Goal: Task Accomplishment & Management: Complete application form

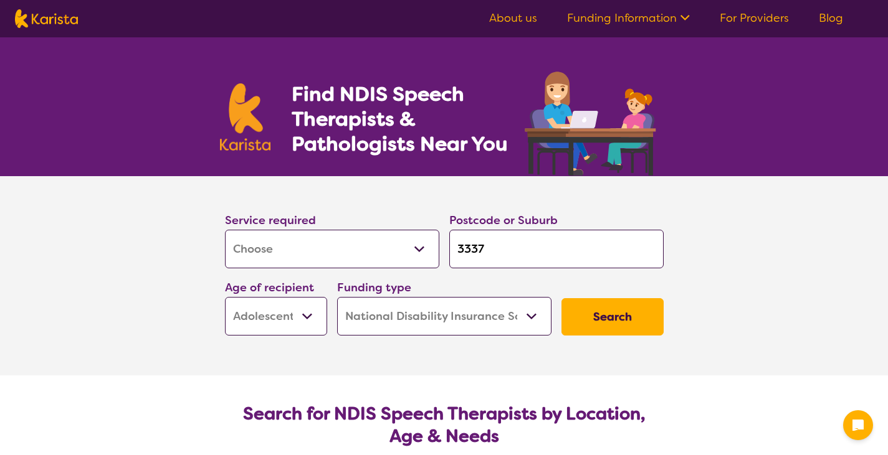
select select "[MEDICAL_DATA]"
select select "AS"
select select "NDIS"
select select "[MEDICAL_DATA]"
select select "AS"
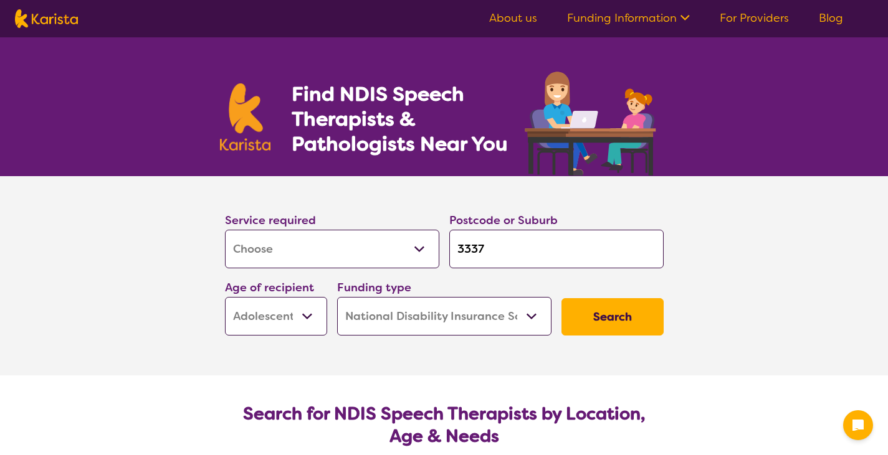
select select "NDIS"
click at [407, 265] on select "Allied Health Assistant Assessment ([MEDICAL_DATA] or [MEDICAL_DATA]) Behaviour…" at bounding box center [332, 249] width 214 height 39
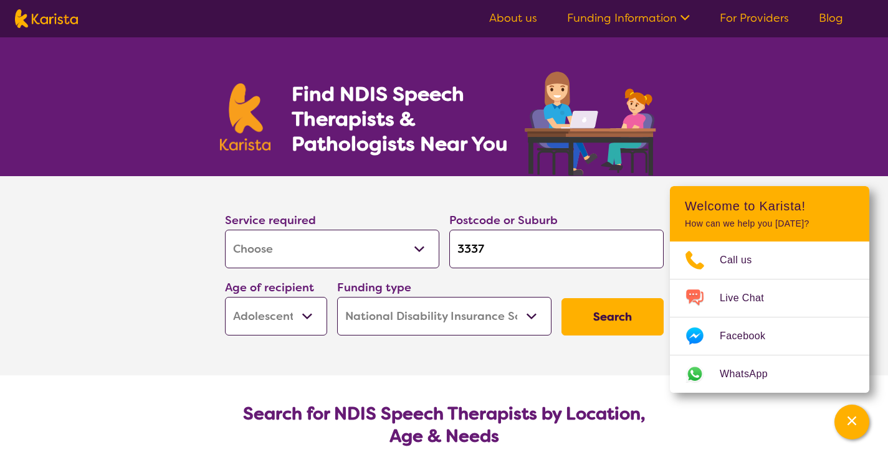
select select "Physiotherapy"
click at [225, 230] on select "Allied Health Assistant Assessment ([MEDICAL_DATA] or [MEDICAL_DATA]) Behaviour…" at bounding box center [332, 249] width 214 height 39
select select "Physiotherapy"
click at [310, 320] on select "Early Childhood - 0 to 9 Child - 10 to 11 Adolescent - 12 to 17 Adult - 18 to 6…" at bounding box center [276, 316] width 102 height 39
select select "AD"
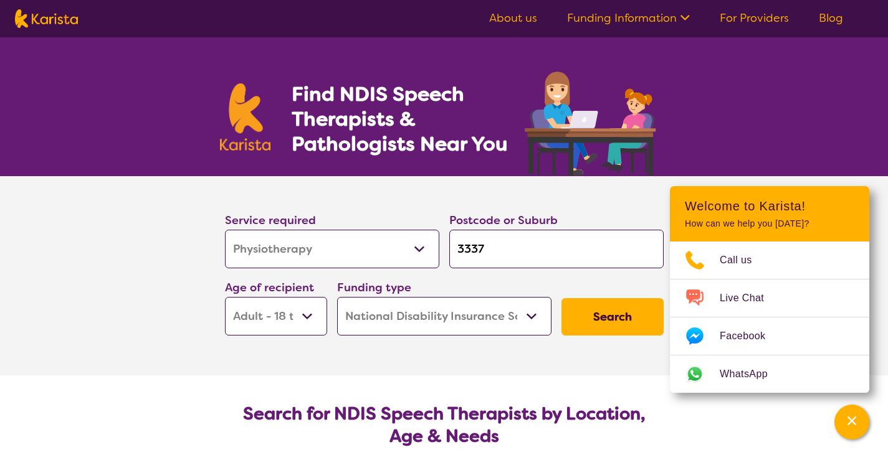
click at [225, 297] on select "Early Childhood - 0 to 9 Child - 10 to 11 Adolescent - 12 to 17 Adult - 18 to 6…" at bounding box center [276, 316] width 102 height 39
select select "AD"
click at [615, 325] on button "Search" at bounding box center [612, 316] width 102 height 37
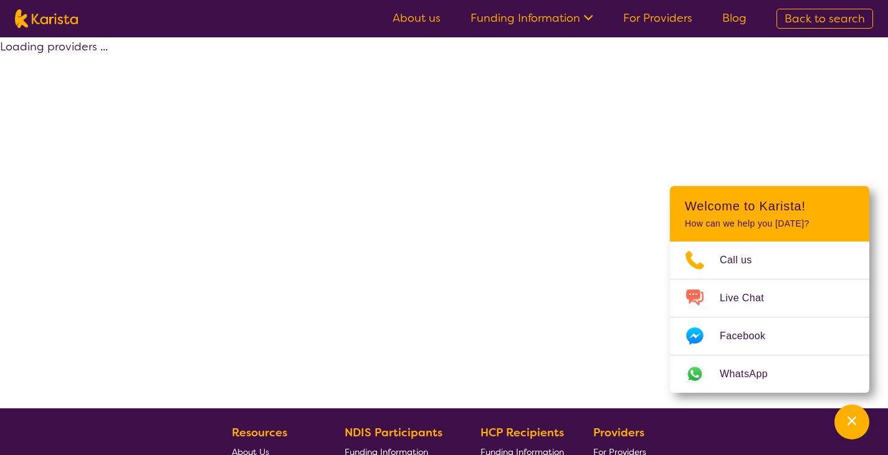
select select "by_score"
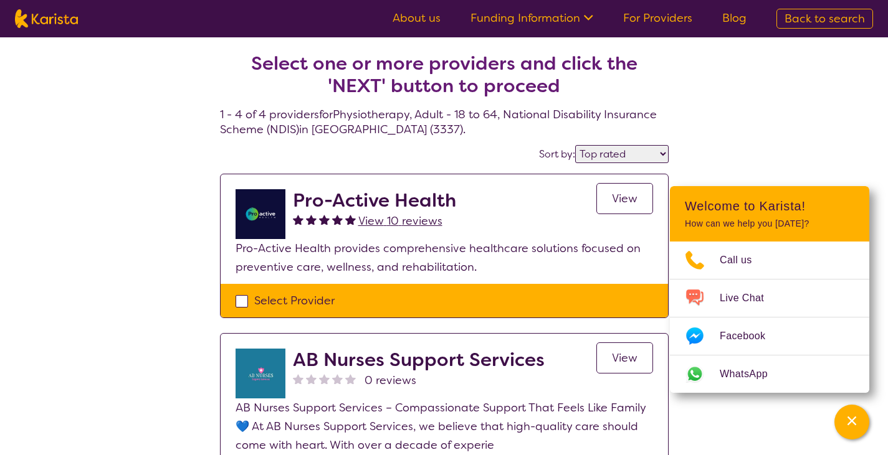
click at [246, 301] on div "Select Provider" at bounding box center [444, 301] width 417 height 19
checkbox input "true"
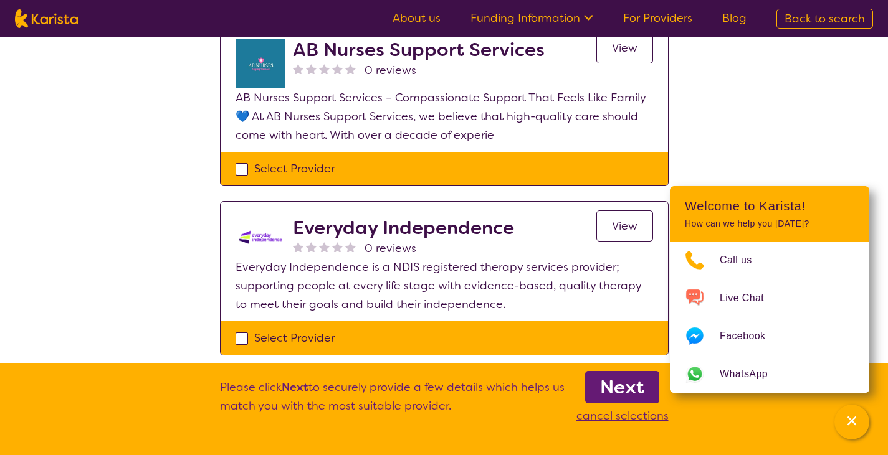
scroll to position [314, 0]
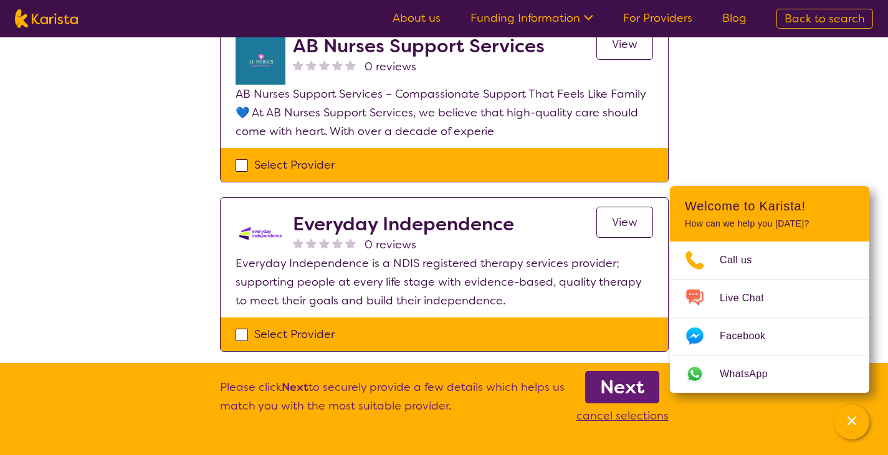
click at [240, 160] on div "Select Provider" at bounding box center [444, 165] width 417 height 19
checkbox input "true"
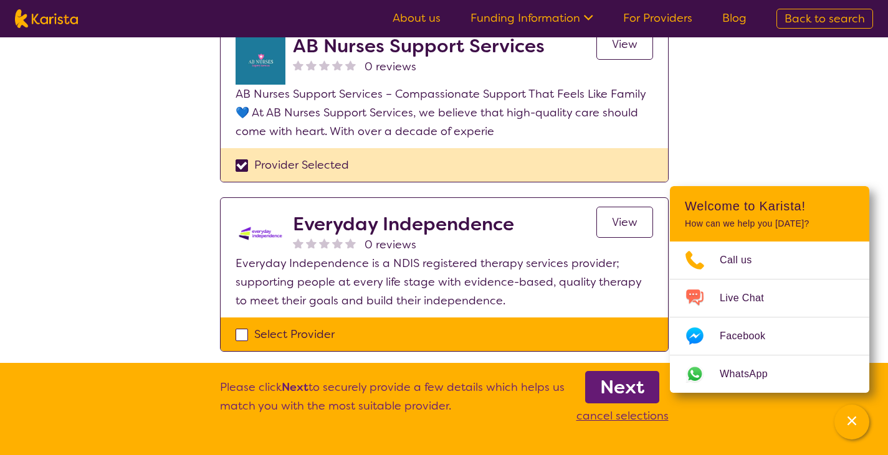
click at [241, 334] on div "Select Provider" at bounding box center [444, 334] width 417 height 19
checkbox input "true"
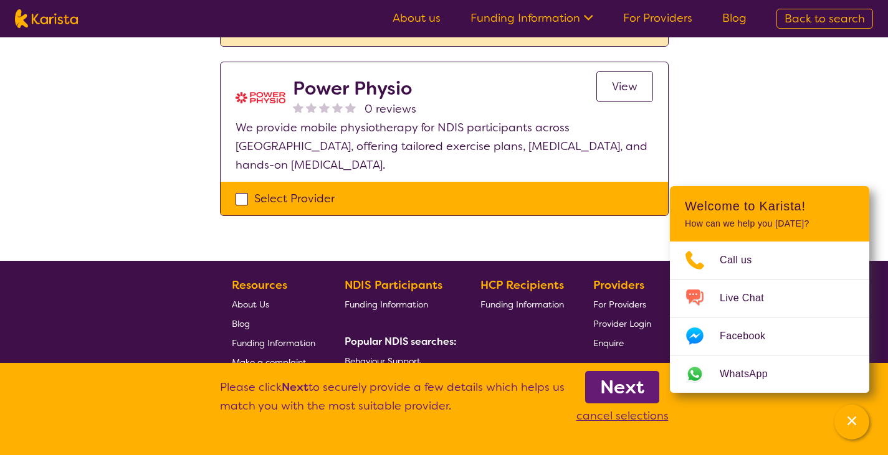
scroll to position [619, 0]
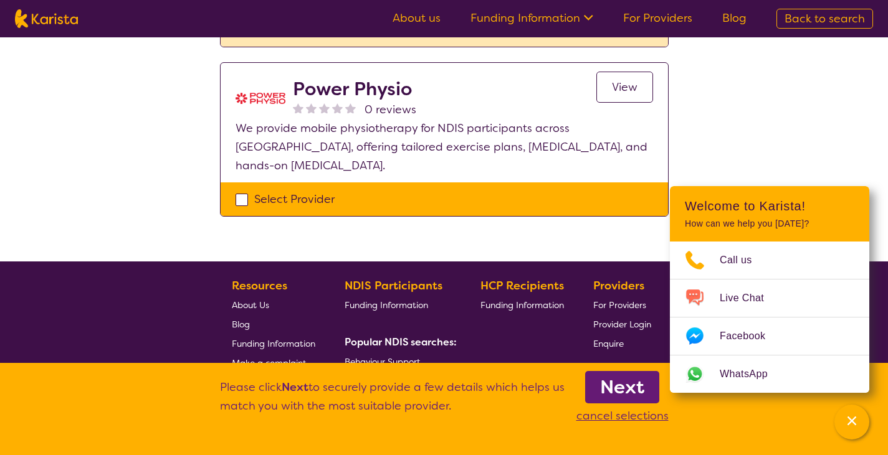
click at [243, 190] on div "Select Provider" at bounding box center [444, 199] width 417 height 19
checkbox input "true"
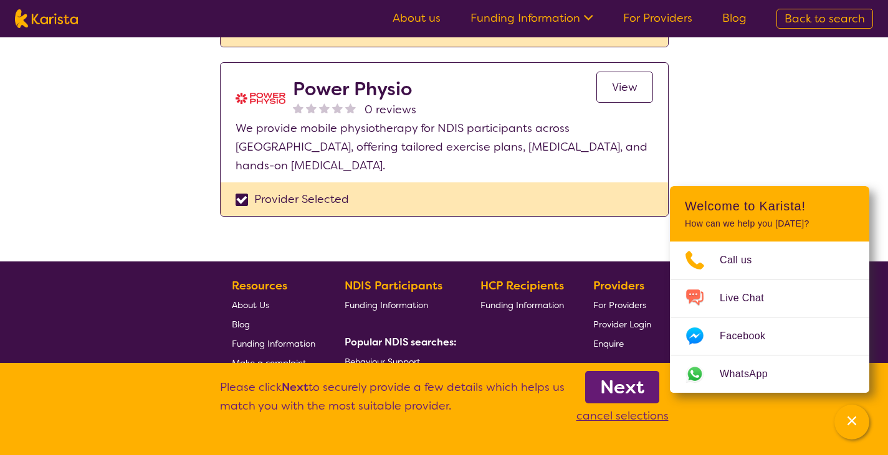
click at [622, 388] on b "Next" at bounding box center [622, 387] width 44 height 25
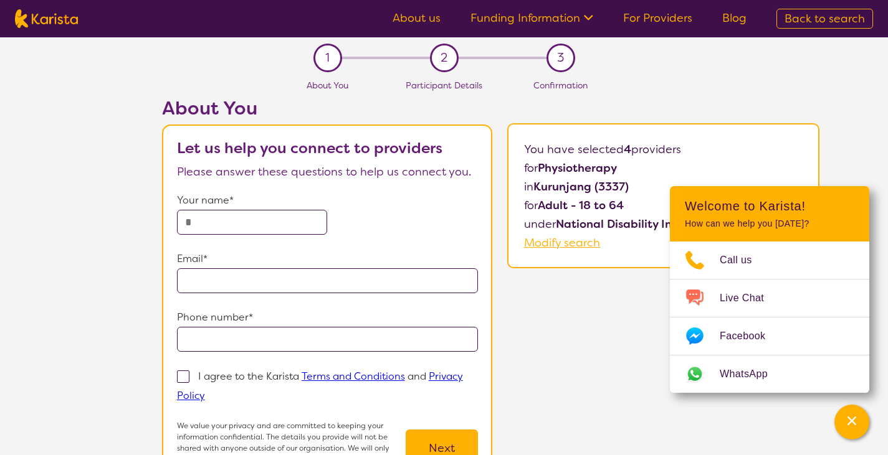
click at [260, 216] on input "text" at bounding box center [252, 222] width 151 height 25
type input "**********"
drag, startPoint x: 411, startPoint y: 285, endPoint x: 221, endPoint y: 282, distance: 190.7
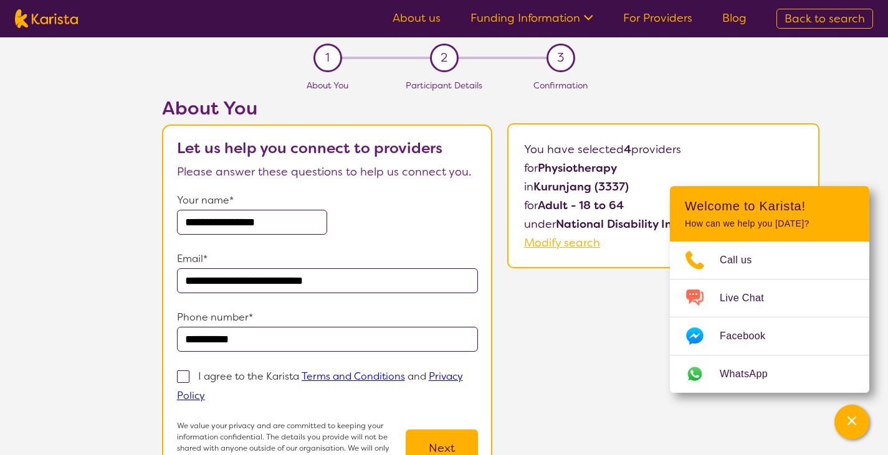
click at [221, 282] on input "**********" at bounding box center [328, 281] width 302 height 25
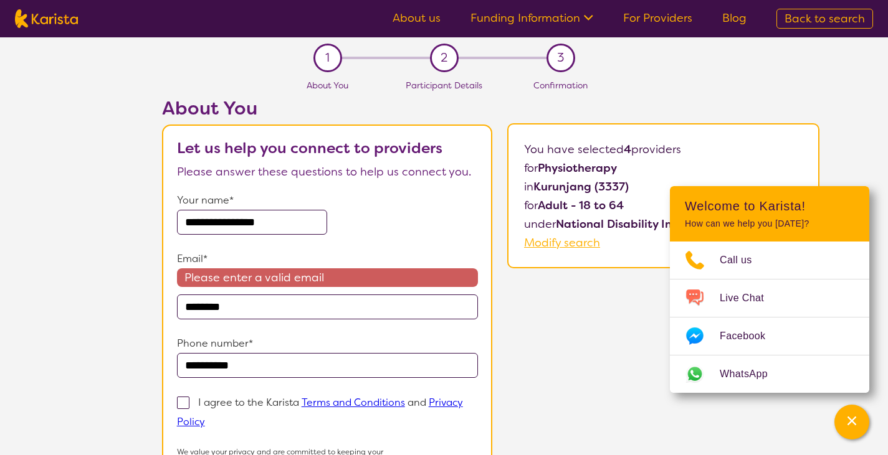
type input "**********"
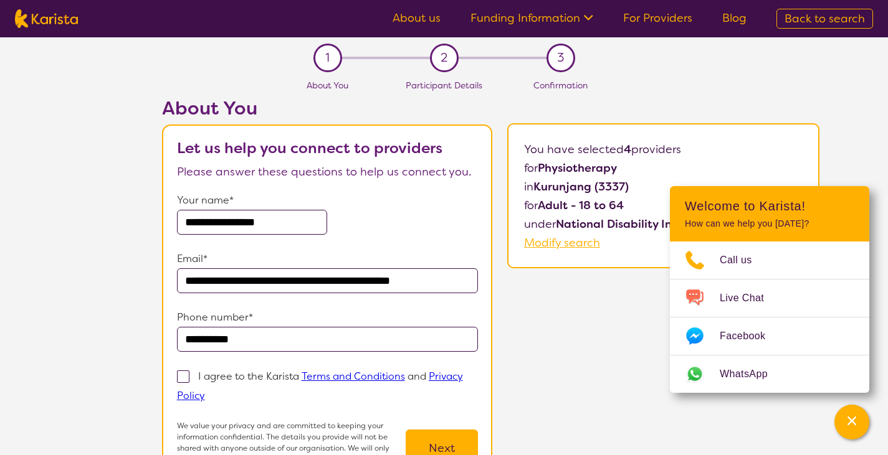
click at [178, 376] on span at bounding box center [183, 377] width 12 height 12
click at [205, 391] on input "I agree to the Karista Terms and Conditions and Privacy Policy" at bounding box center [209, 395] width 8 height 8
checkbox input "true"
drag, startPoint x: 436, startPoint y: 447, endPoint x: 426, endPoint y: 415, distance: 33.1
click at [426, 415] on form "**********" at bounding box center [328, 333] width 302 height 285
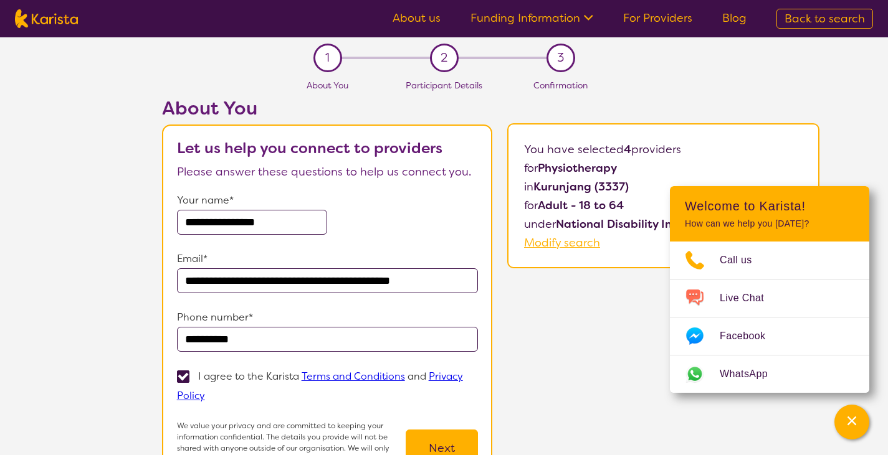
click at [439, 440] on button "Next" at bounding box center [442, 448] width 72 height 37
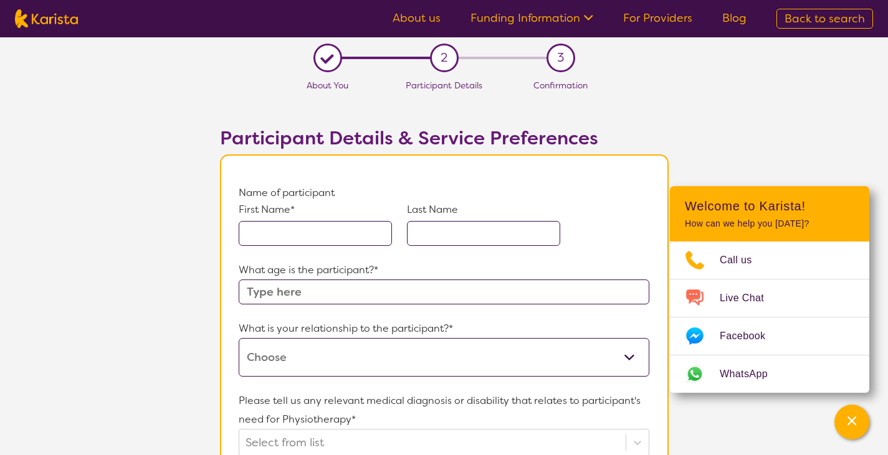
click at [356, 232] on input "text" at bounding box center [315, 233] width 153 height 25
type input "[PERSON_NAME]"
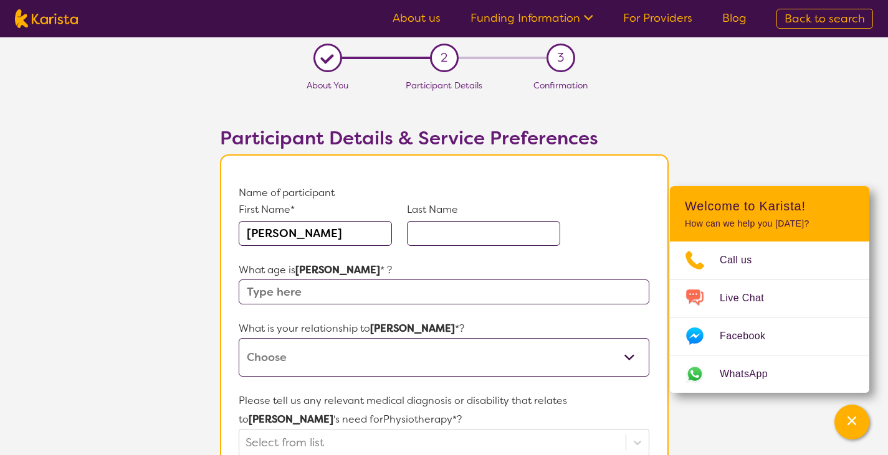
click at [453, 231] on input "text" at bounding box center [483, 233] width 153 height 25
type input "[PERSON_NAME]"
click at [337, 298] on input "text" at bounding box center [444, 292] width 410 height 25
type input "19"
click at [361, 369] on select "This request is for myself I am their parent I am their child I am their spouse…" at bounding box center [444, 357] width 410 height 39
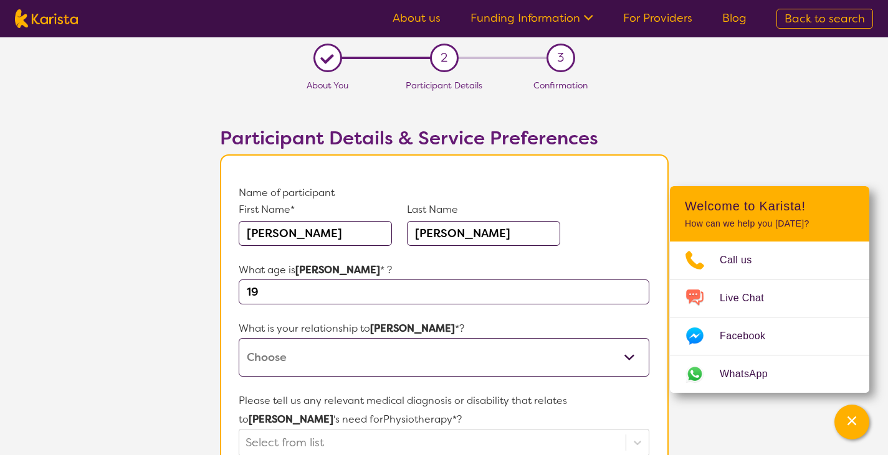
select select "I am their Support Coordinator"
click at [239, 338] on select "This request is for myself I am their parent I am their child I am their spouse…" at bounding box center [444, 357] width 410 height 39
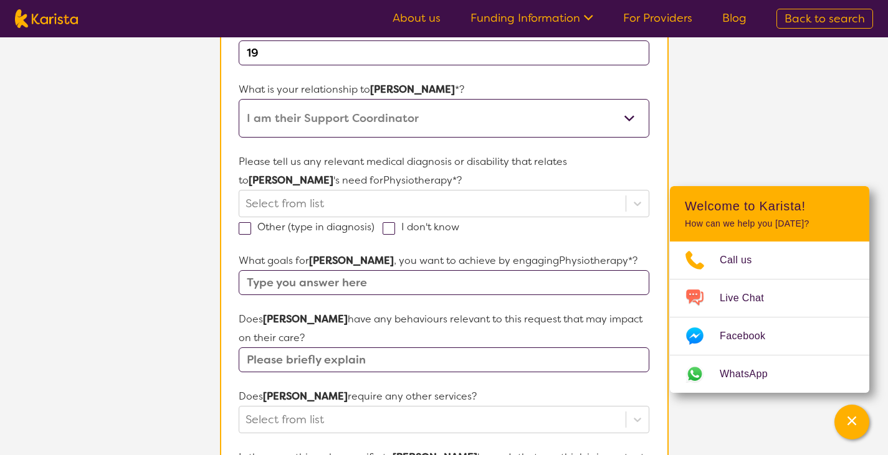
scroll to position [266, 0]
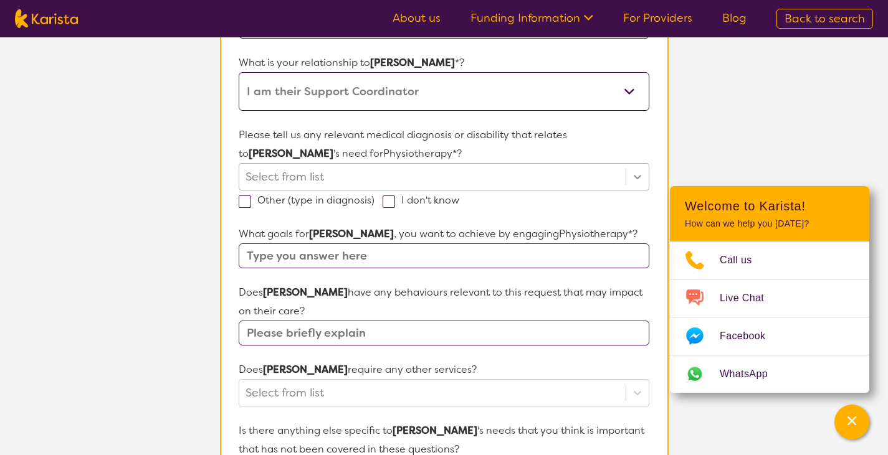
click at [633, 181] on icon at bounding box center [637, 177] width 12 height 12
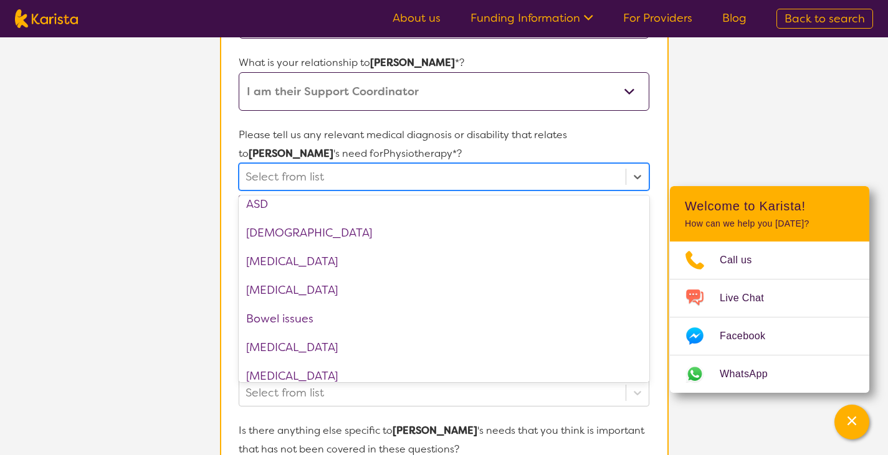
scroll to position [237, 0]
click at [350, 269] on div "[MEDICAL_DATA]" at bounding box center [444, 261] width 410 height 29
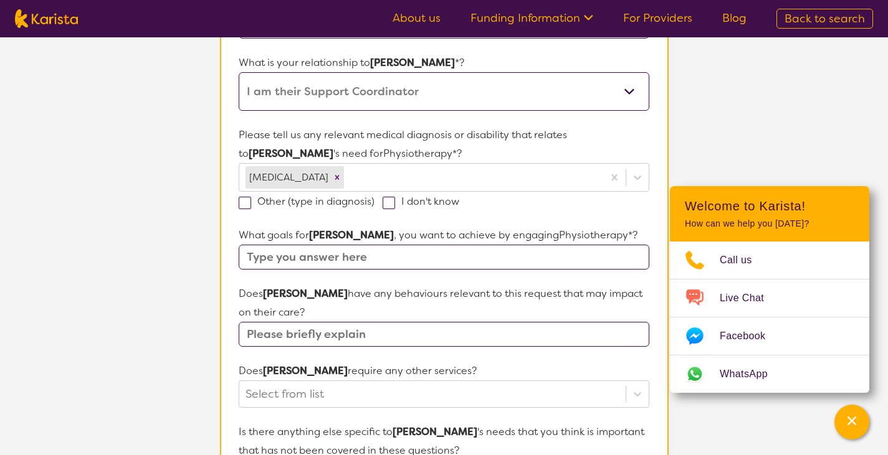
click at [829, 87] on section "L About You 2 Participant Details 3 Confirmation Participant Details & Service …" at bounding box center [444, 321] width 888 height 1100
click at [329, 264] on input "text" at bounding box center [444, 257] width 410 height 25
type input "Improve his independence"
click at [474, 335] on input "text" at bounding box center [444, 334] width 410 height 25
type input "non verbal"
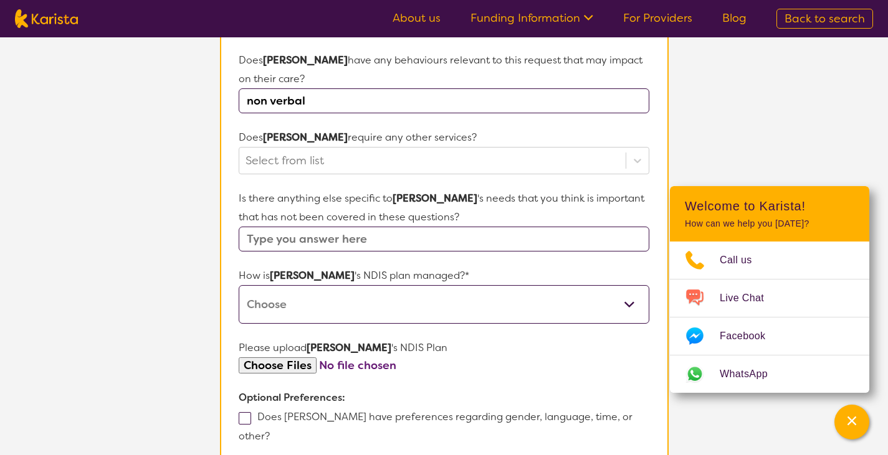
scroll to position [507, 0]
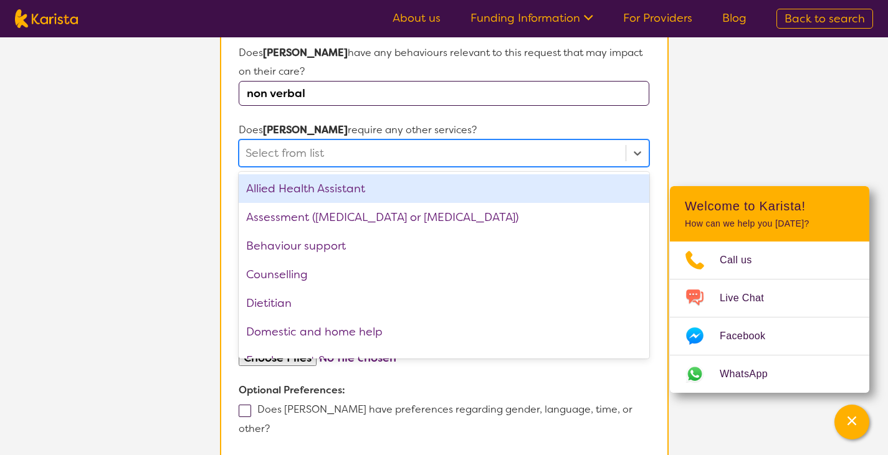
click at [375, 150] on div at bounding box center [432, 153] width 373 height 21
click at [561, 122] on p "Does [PERSON_NAME] require any other services?" at bounding box center [444, 130] width 410 height 19
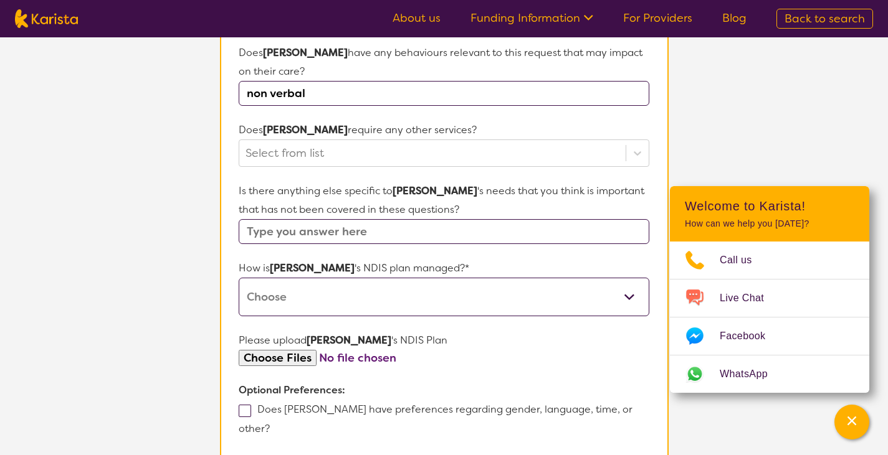
click at [559, 239] on input "text" at bounding box center [444, 231] width 410 height 25
type input "Must be in the home appointments and after 4pm"
drag, startPoint x: 414, startPoint y: 308, endPoint x: 419, endPoint y: 275, distance: 33.9
click at [419, 275] on div "How is [PERSON_NAME] 's NDIS plan managed?* Self-managed NDIS plan Managed by a…" at bounding box center [444, 287] width 410 height 57
select select "Plan Managed"
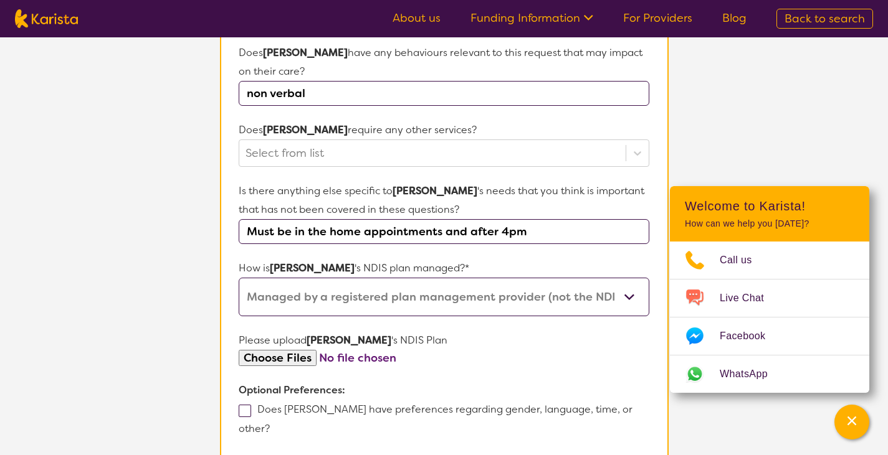
click at [239, 278] on select "Self-managed NDIS plan Managed by a registered plan management provider (not th…" at bounding box center [444, 297] width 410 height 39
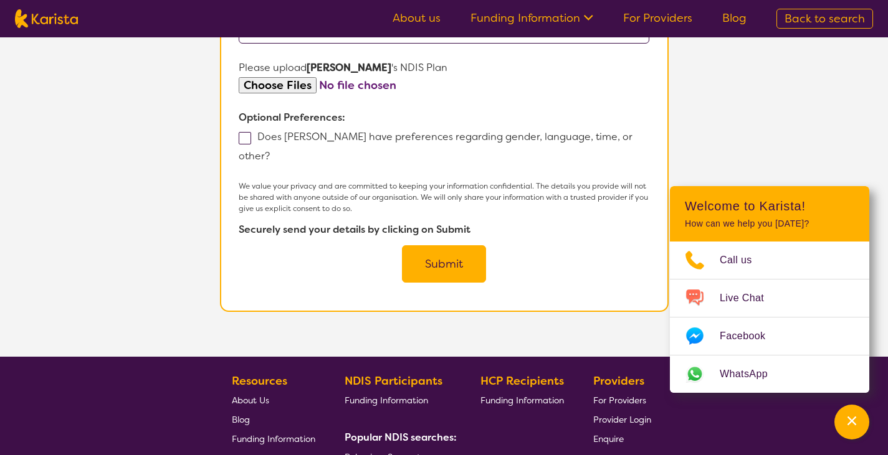
scroll to position [780, 0]
click at [440, 250] on button "Submit" at bounding box center [444, 264] width 84 height 37
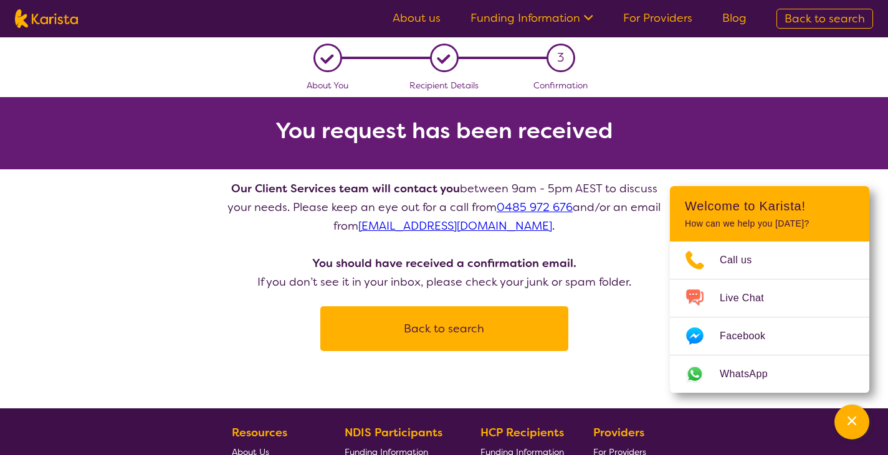
click at [436, 338] on button "Back to search" at bounding box center [444, 328] width 218 height 37
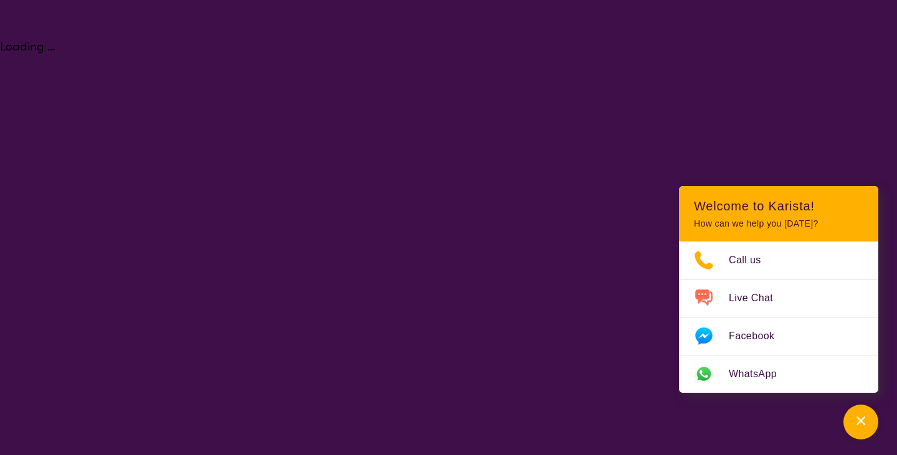
select select "[MEDICAL_DATA]"
select select "AD"
select select "NDIS"
select select "[MEDICAL_DATA]"
select select "AD"
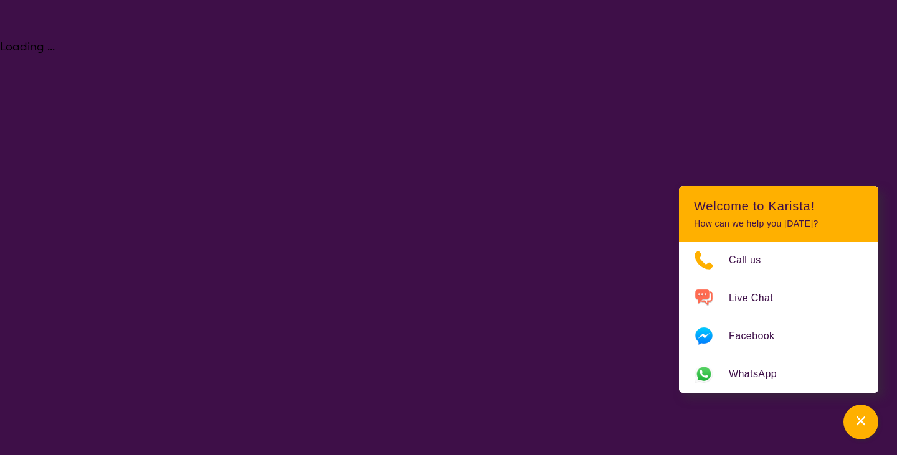
select select "NDIS"
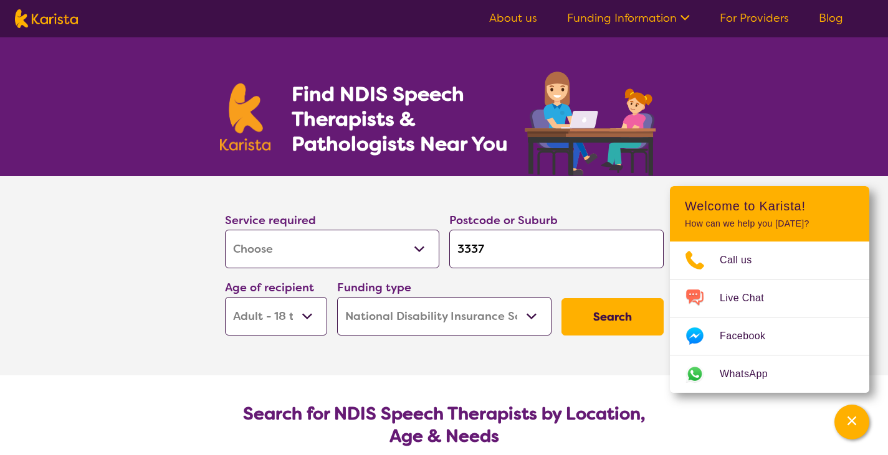
click at [532, 262] on input "3337" at bounding box center [556, 249] width 214 height 39
type input "333"
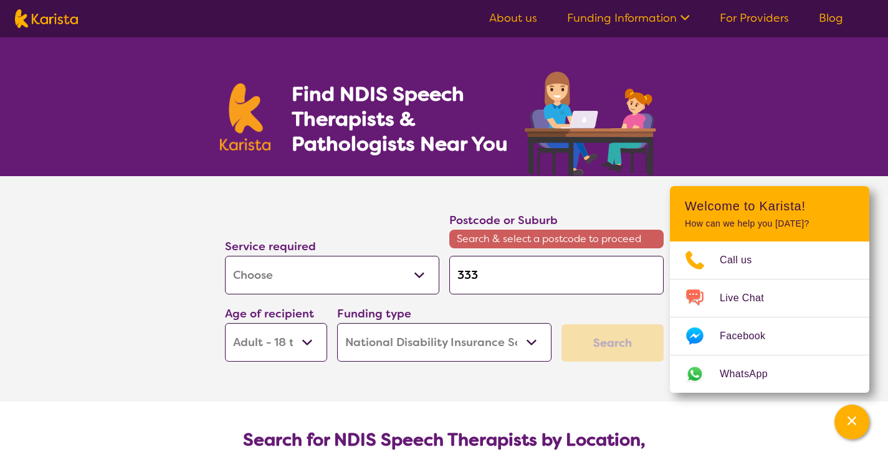
type input "33"
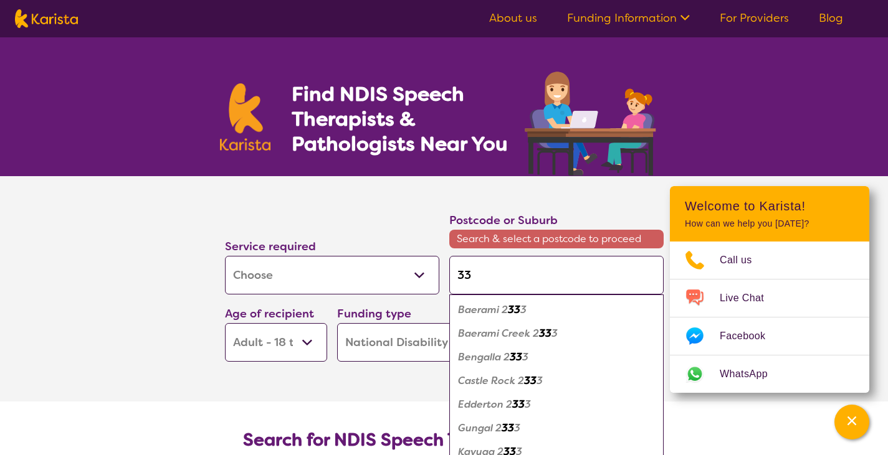
type input "334"
type input "3340"
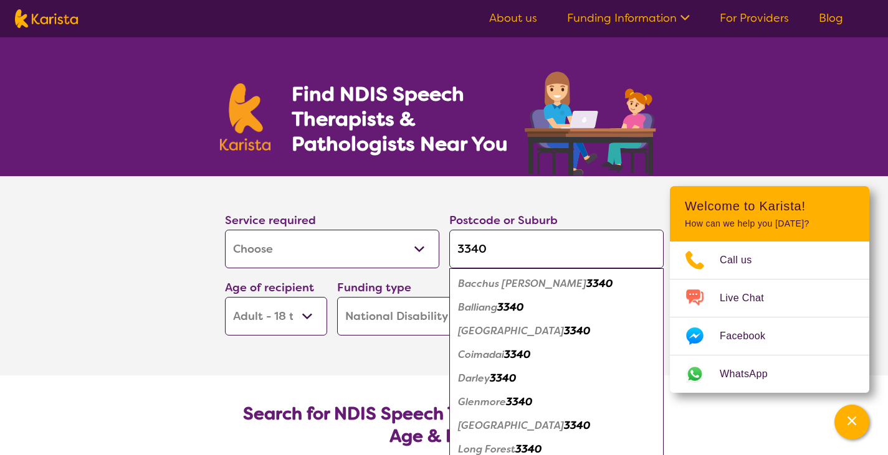
type input "3340"
click at [531, 284] on em "Bacchus [PERSON_NAME]" at bounding box center [522, 283] width 128 height 13
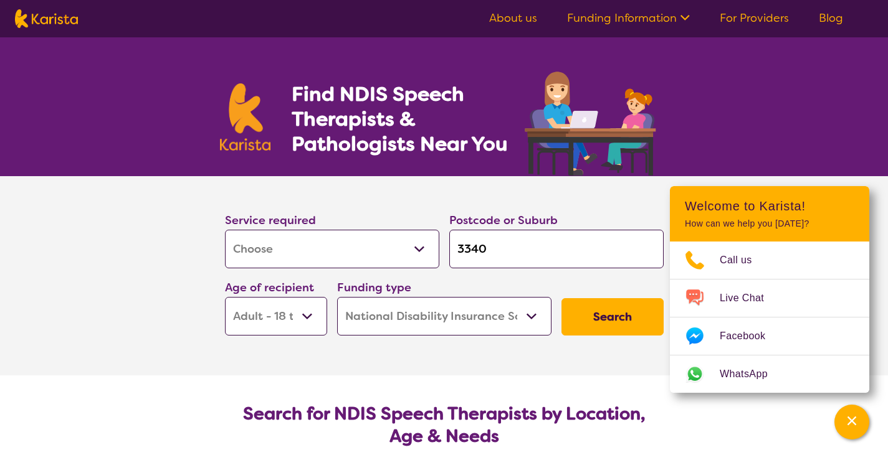
click at [630, 326] on button "Search" at bounding box center [612, 316] width 102 height 37
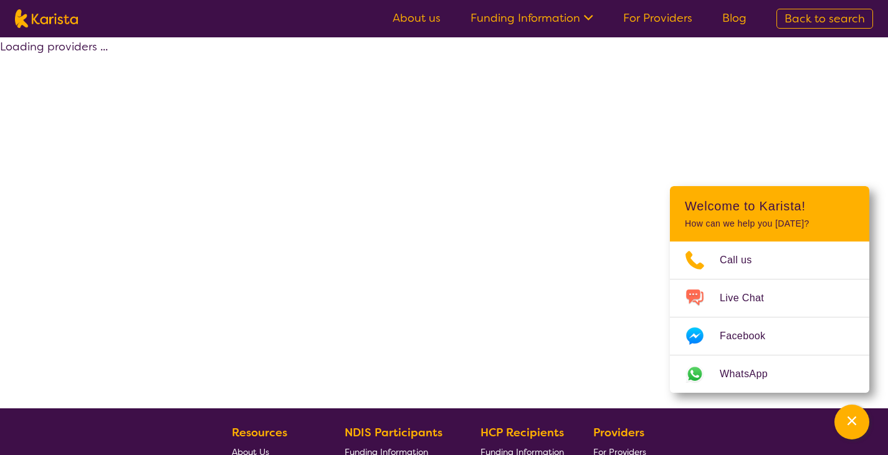
select select "by_score"
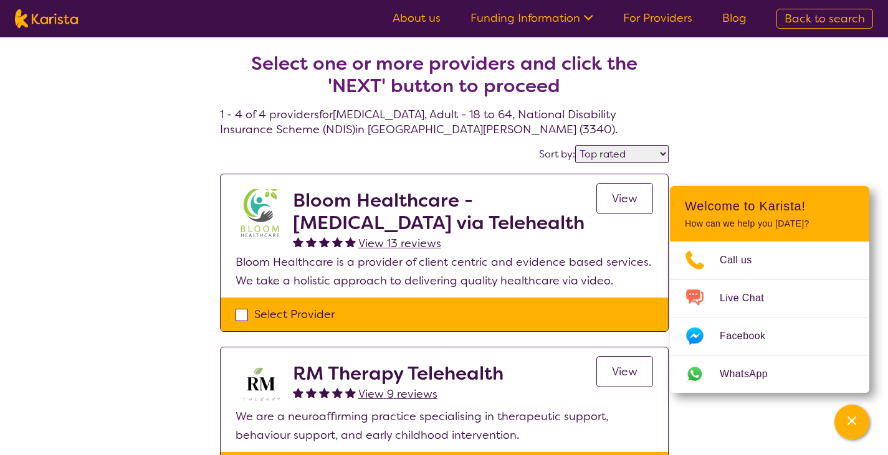
click at [240, 319] on div "Select Provider" at bounding box center [444, 314] width 417 height 19
checkbox input "true"
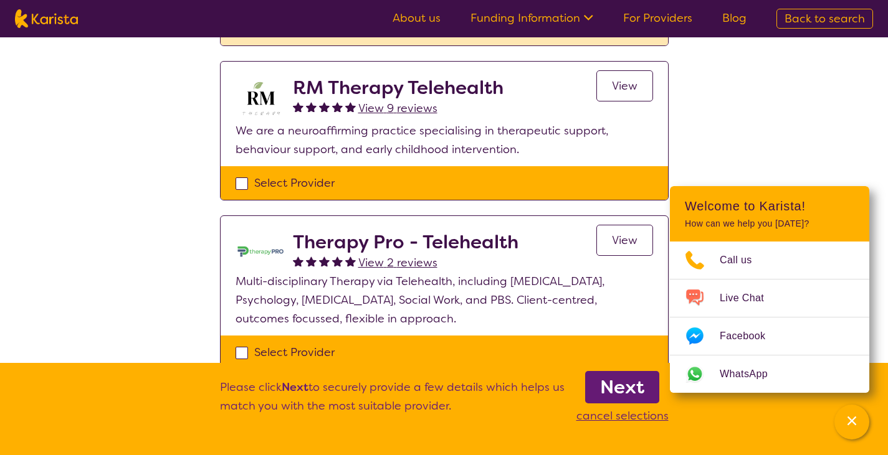
scroll to position [293, 0]
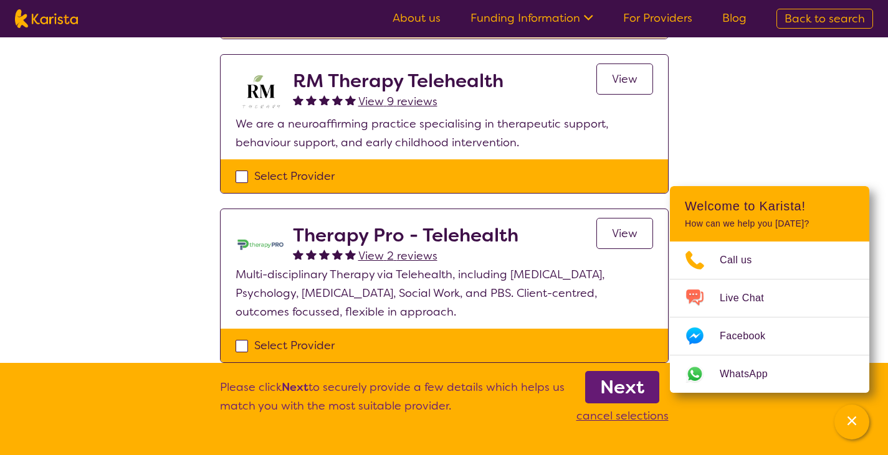
click at [236, 178] on div "Select Provider" at bounding box center [444, 176] width 417 height 19
checkbox input "true"
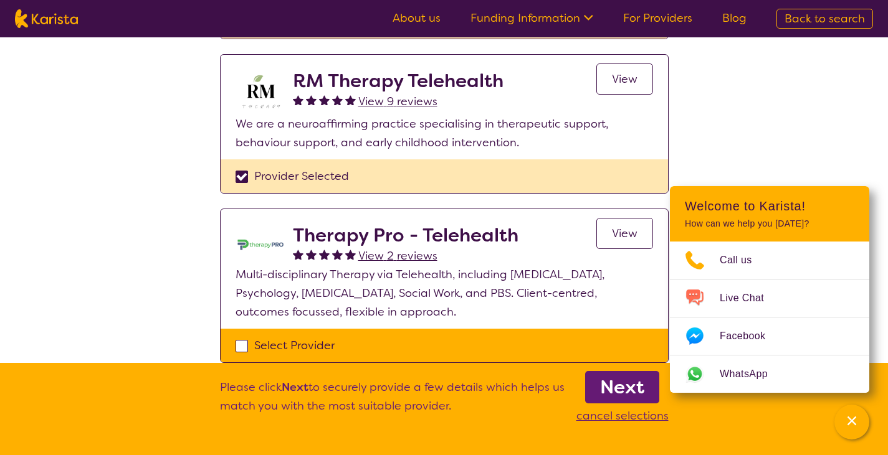
click at [247, 342] on div "Select Provider" at bounding box center [444, 345] width 417 height 19
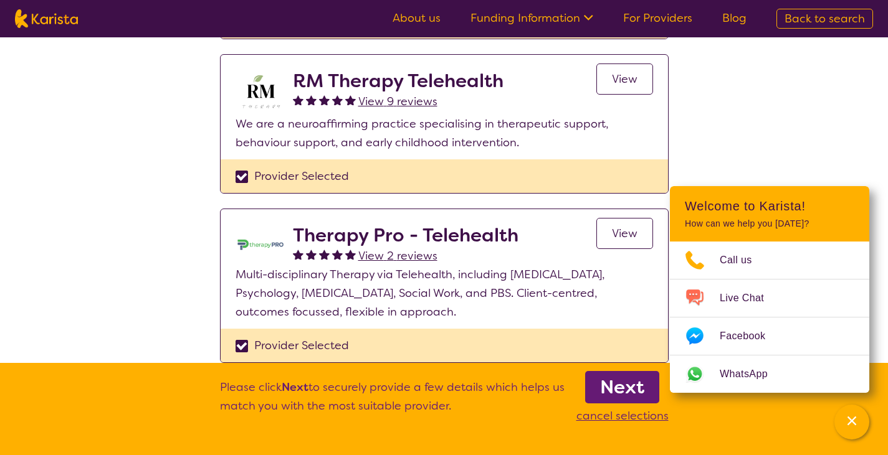
checkbox input "true"
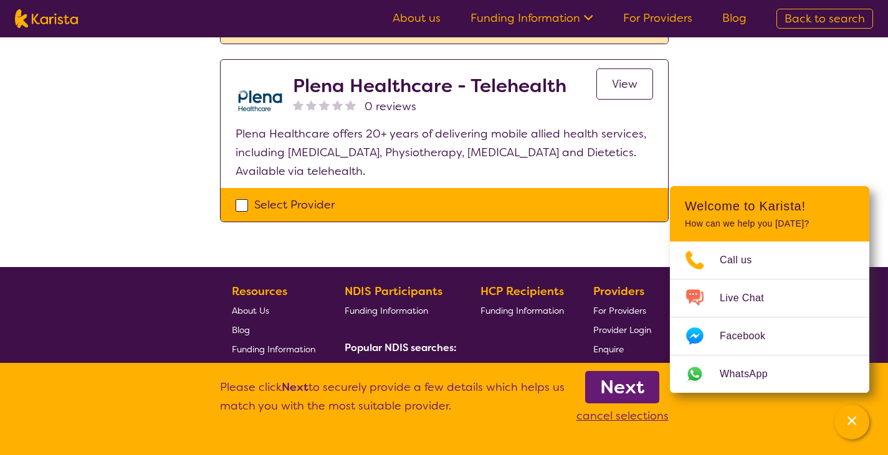
scroll to position [615, 0]
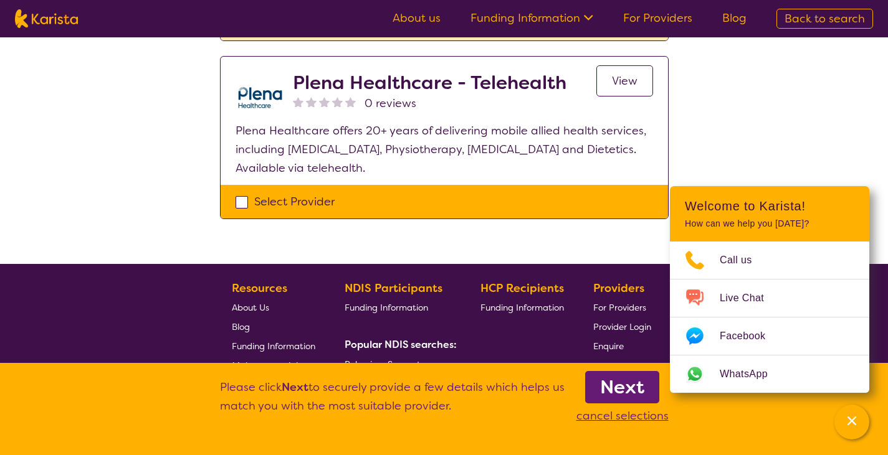
click at [241, 207] on div "Select Provider" at bounding box center [444, 202] width 417 height 19
checkbox input "true"
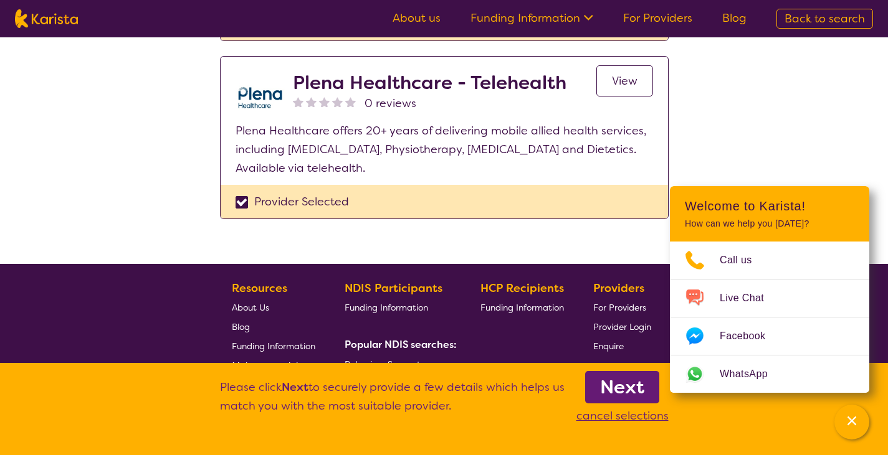
click at [612, 392] on b "Next" at bounding box center [622, 387] width 44 height 25
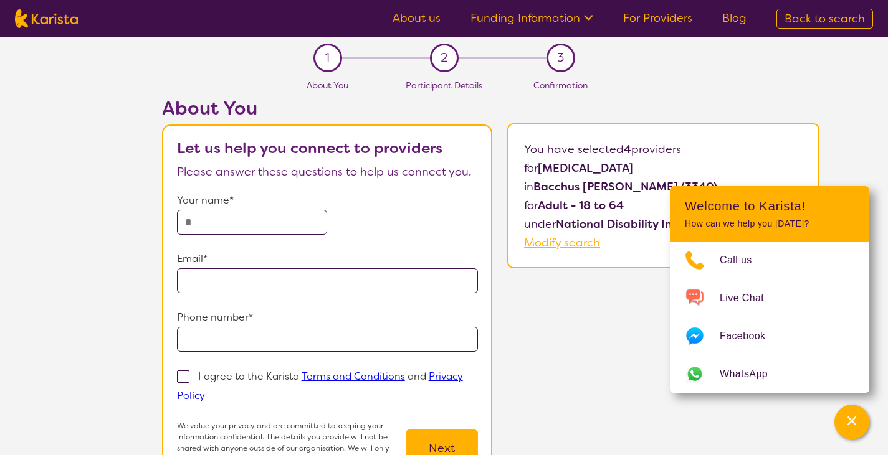
click at [248, 218] on input "text" at bounding box center [252, 222] width 151 height 25
type input "**********"
click at [393, 286] on input "**********" at bounding box center [328, 281] width 302 height 25
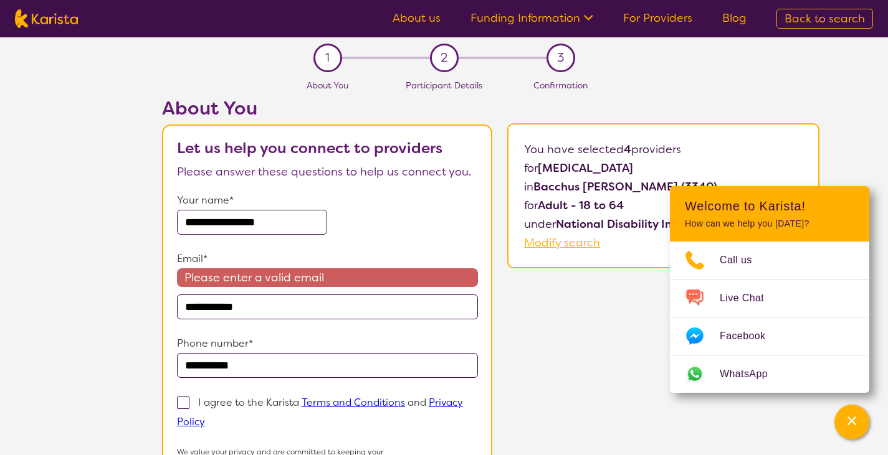
type input "**********"
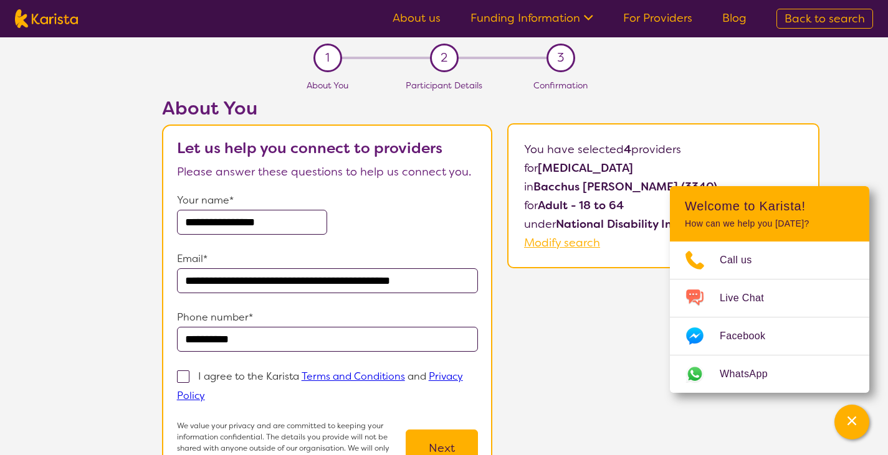
click at [184, 374] on span at bounding box center [183, 377] width 12 height 12
click at [205, 391] on input "I agree to the Karista Terms and Conditions and Privacy Policy" at bounding box center [209, 395] width 8 height 8
checkbox input "true"
click at [451, 444] on button "Next" at bounding box center [442, 448] width 72 height 37
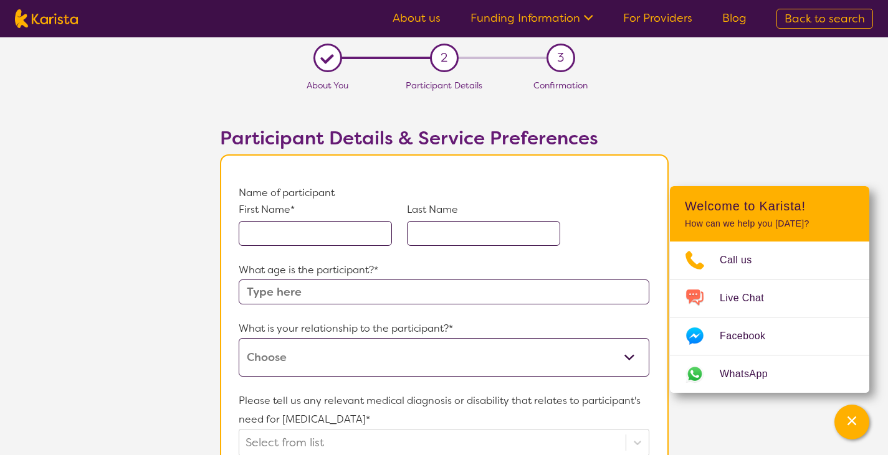
click at [300, 233] on input "text" at bounding box center [315, 233] width 153 height 25
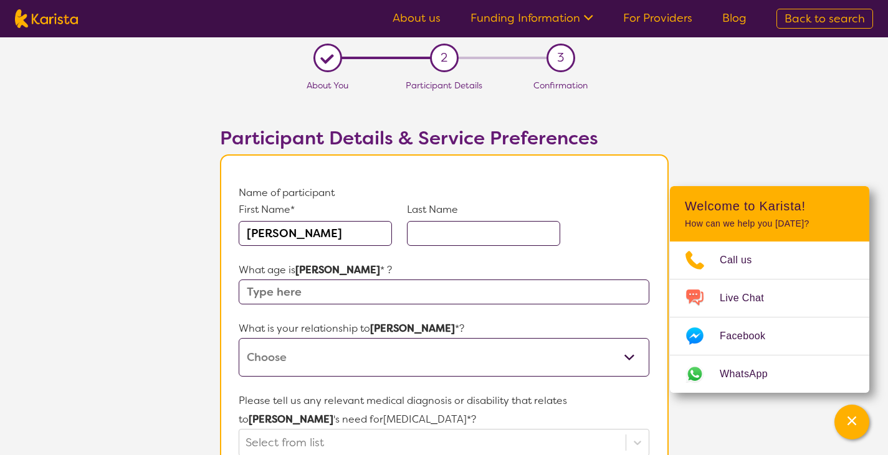
type input "[PERSON_NAME]"
click at [464, 240] on input "text" at bounding box center [483, 233] width 153 height 25
type input "[PERSON_NAME]"
click at [356, 293] on input "text" at bounding box center [444, 292] width 410 height 25
type input "27"
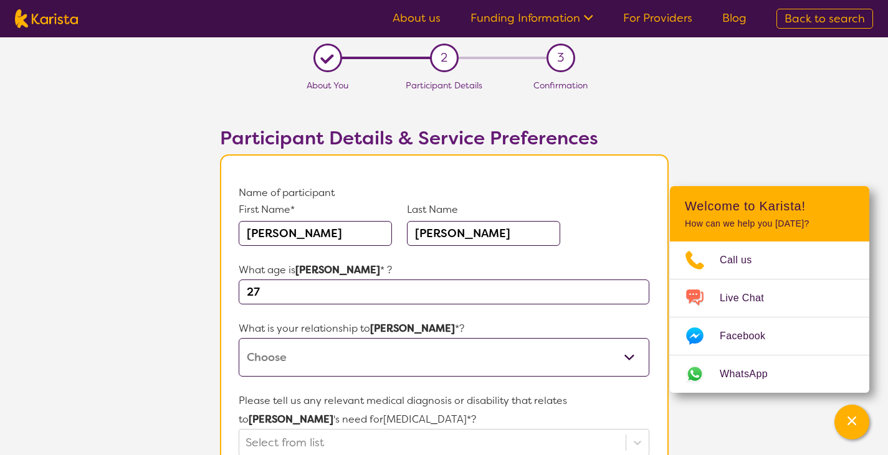
click at [338, 358] on select "This request is for myself I am their parent I am their child I am their spouse…" at bounding box center [444, 357] width 410 height 39
select select "I am their Support Coordinator"
click at [239, 338] on select "This request is for myself I am their parent I am their child I am their spouse…" at bounding box center [444, 357] width 410 height 39
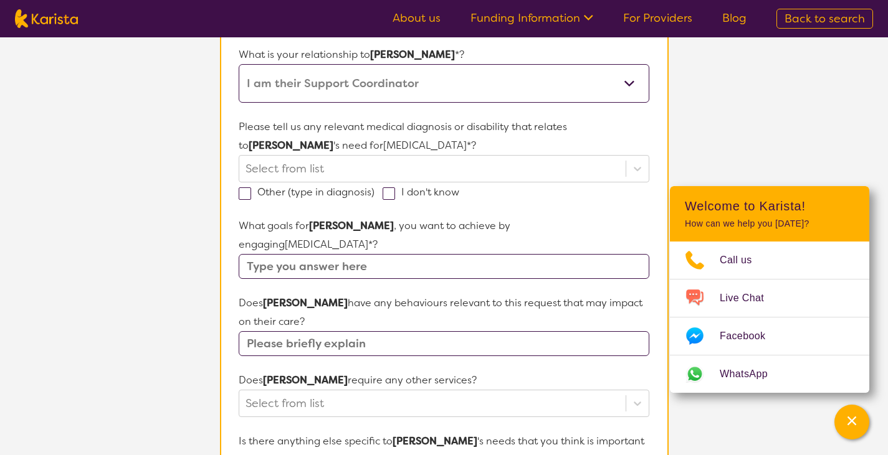
scroll to position [277, 0]
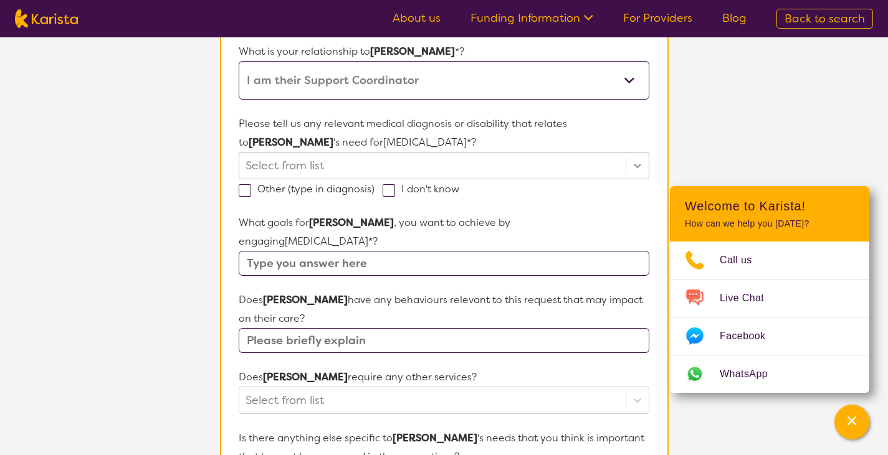
click at [632, 171] on icon at bounding box center [637, 166] width 12 height 12
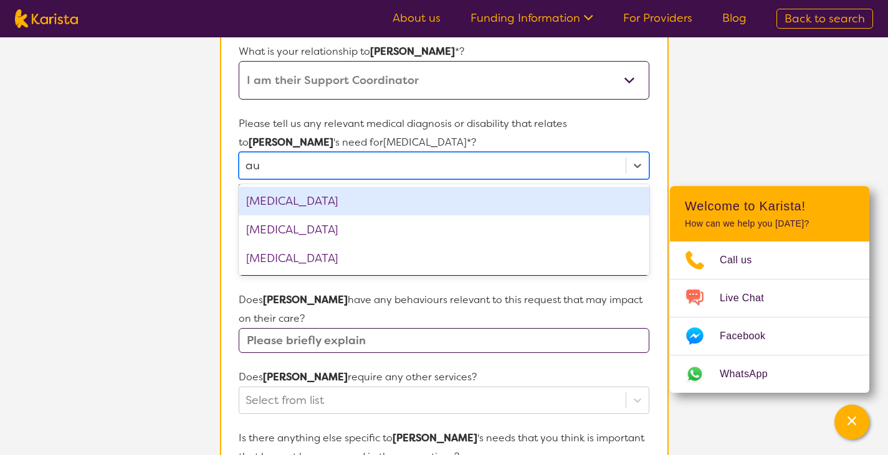
type input "aut"
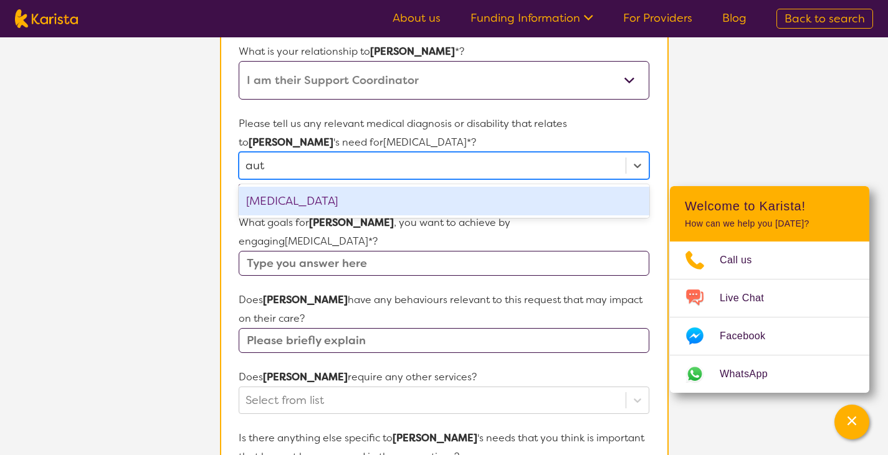
click at [353, 206] on div "[MEDICAL_DATA]" at bounding box center [444, 201] width 410 height 29
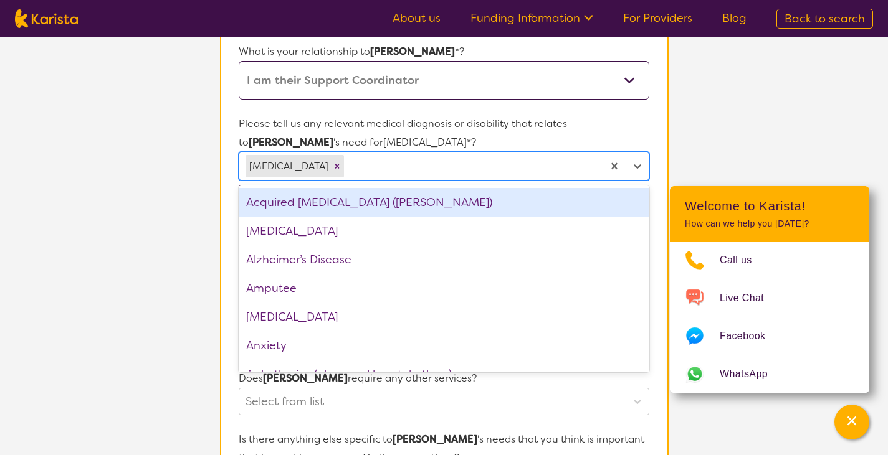
click at [823, 125] on section "L About You 2 Participant Details 3 Confirmation Participant Details & Service …" at bounding box center [444, 319] width 888 height 1118
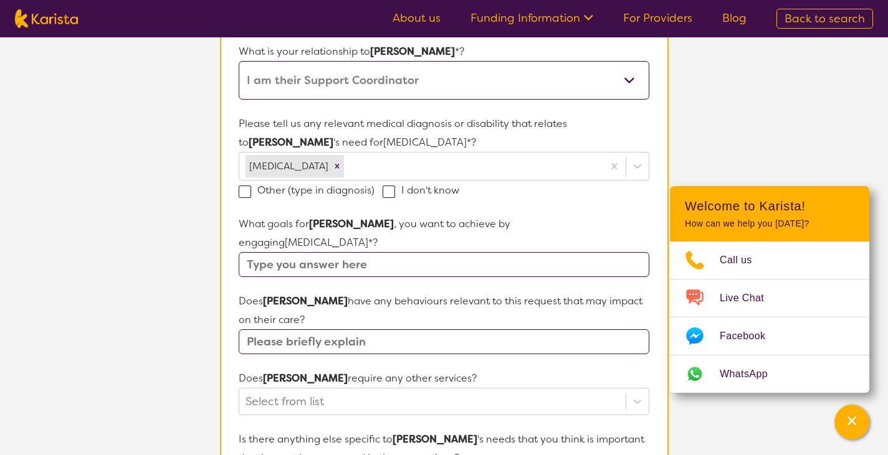
click at [381, 252] on input "text" at bounding box center [444, 264] width 410 height 25
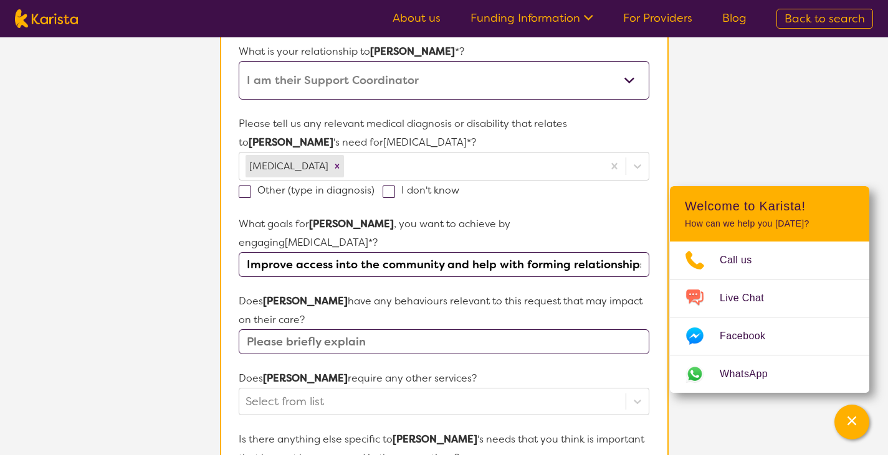
type input "Improve access into the community and help with forming relationships"
click at [411, 330] on input "text" at bounding box center [444, 342] width 410 height 25
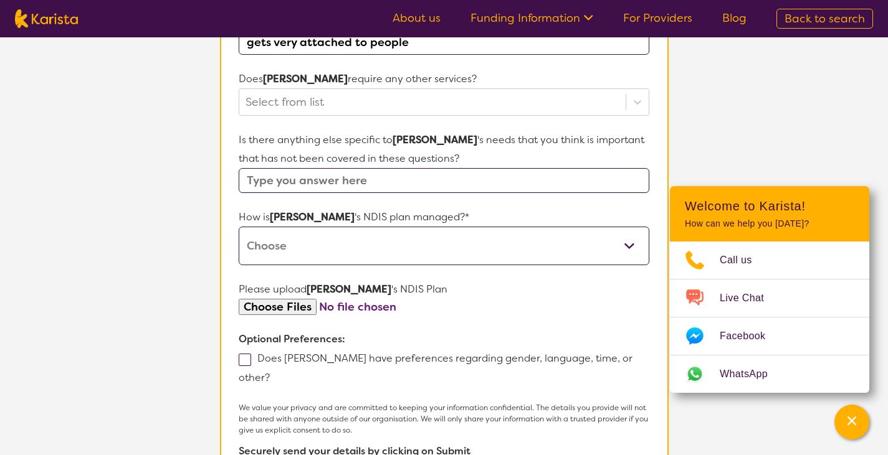
scroll to position [579, 0]
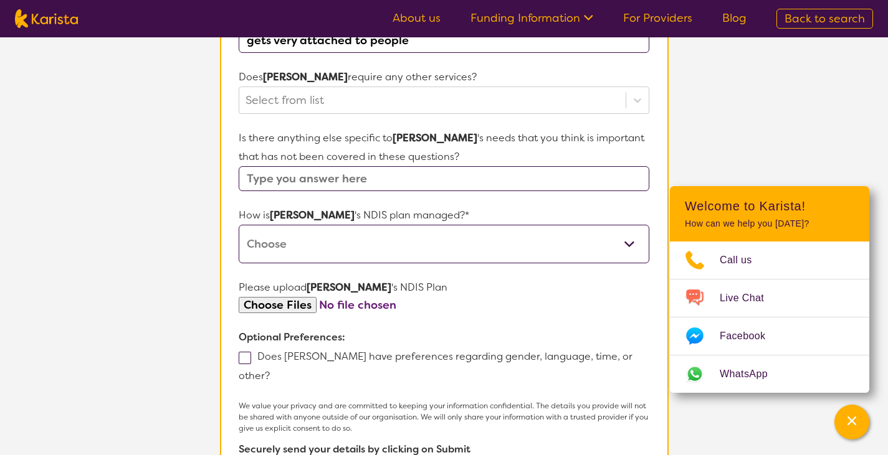
type input "gets very attached to people"
click at [469, 171] on input "text" at bounding box center [444, 178] width 410 height 25
type input "must be in the home"
click at [482, 186] on form "Name of participant First Name* [PERSON_NAME] Last Name [PERSON_NAME] What age …" at bounding box center [444, 54] width 410 height 899
click at [503, 232] on select "Self-managed NDIS plan Managed by a registered plan management provider (not th…" at bounding box center [444, 244] width 410 height 39
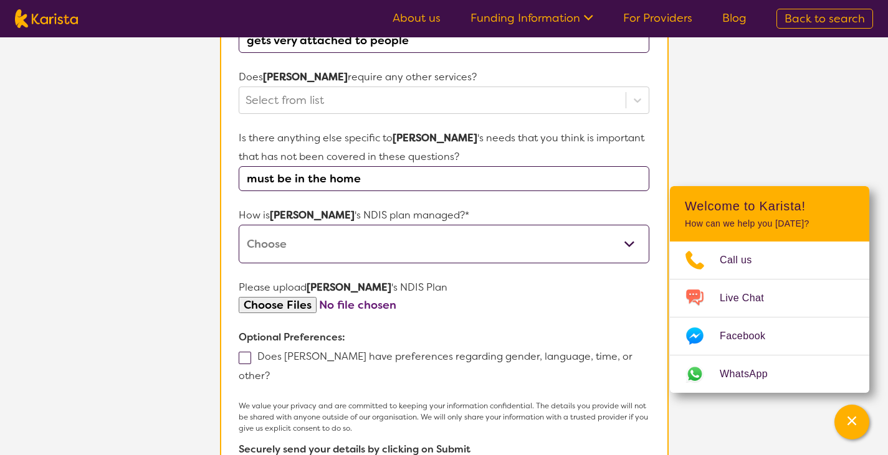
select select "Plan Managed"
click at [239, 225] on select "Self-managed NDIS plan Managed by a registered plan management provider (not th…" at bounding box center [444, 244] width 410 height 39
